Goal: Information Seeking & Learning: Learn about a topic

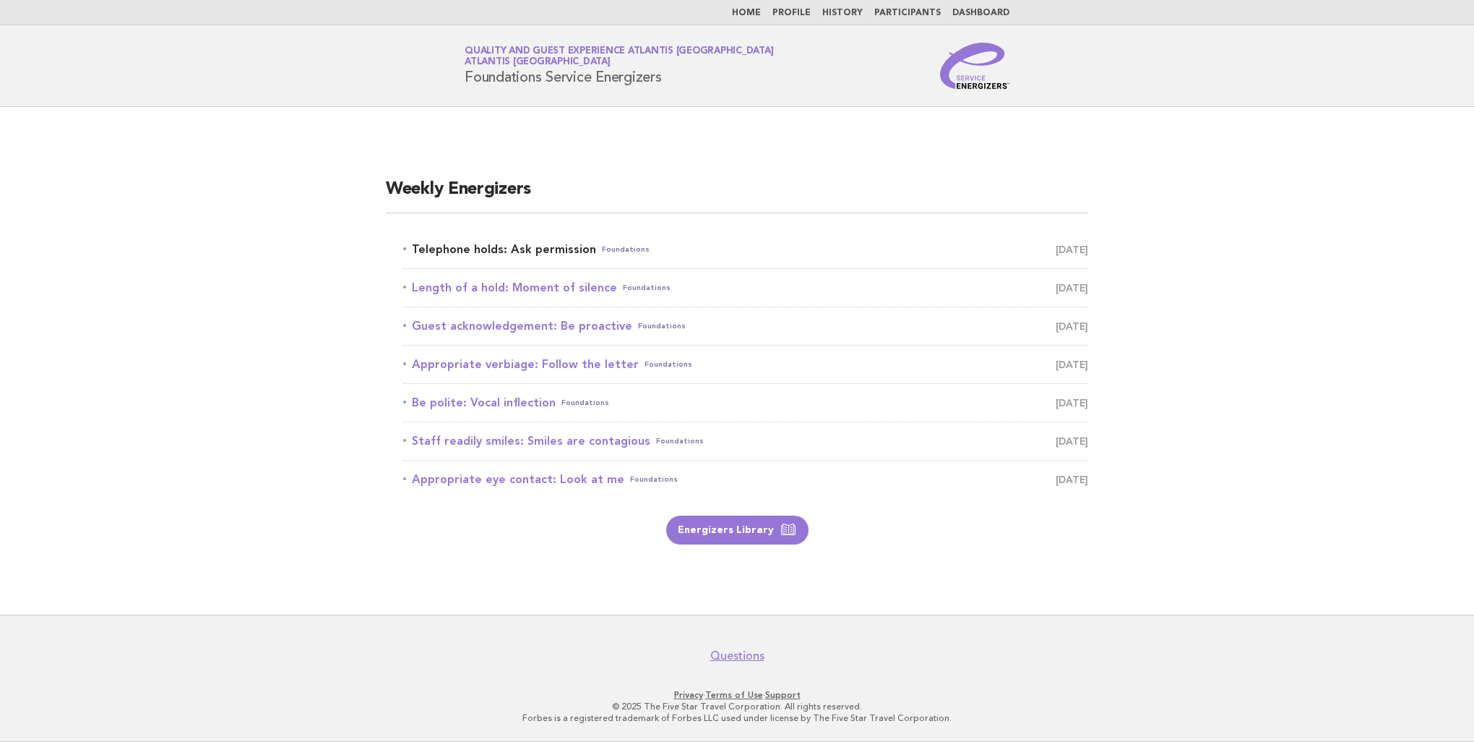
click at [518, 246] on link "Telephone holds: Ask permission Foundations [DATE]" at bounding box center [745, 249] width 685 height 20
click at [71, 168] on main "Weekly Energizers Telephone holds: Ask permission Foundations August 20 Length …" at bounding box center [737, 360] width 1474 height 507
click at [538, 244] on link "Telephone holds: Ask permission Foundations [DATE]" at bounding box center [745, 249] width 685 height 20
